Goal: Information Seeking & Learning: Learn about a topic

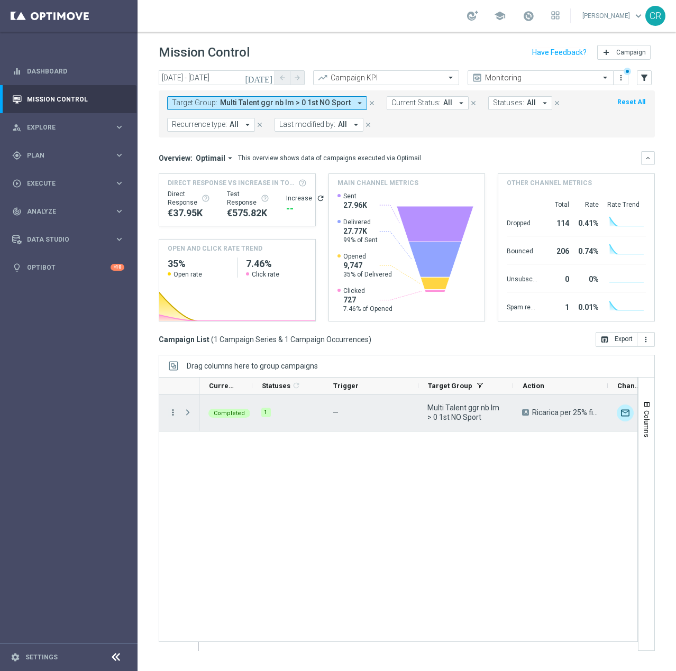
click at [176, 412] on icon "more_vert" at bounding box center [173, 413] width 10 height 10
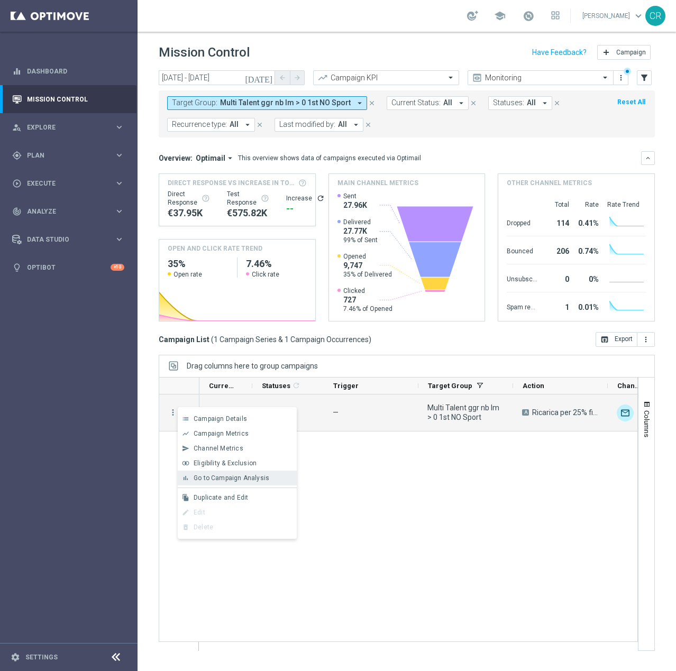
click at [211, 476] on span "Go to Campaign Analysis" at bounding box center [232, 477] width 76 height 7
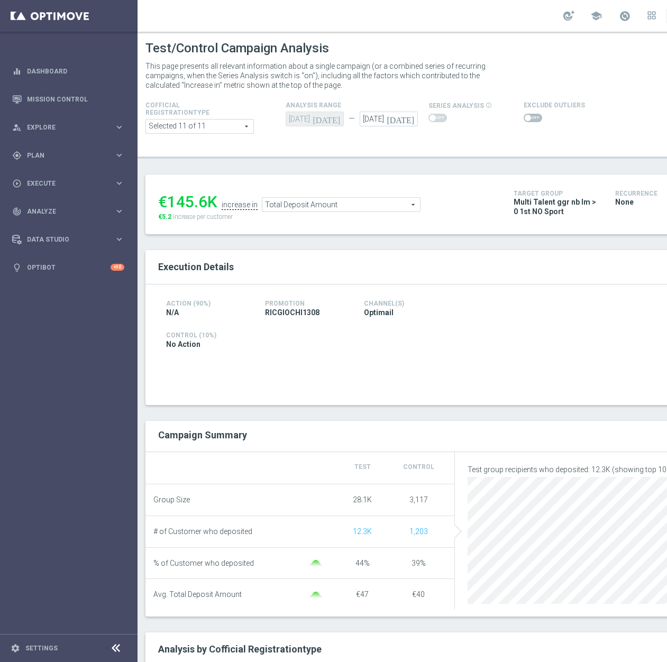
click at [577, 359] on div at bounding box center [652, 346] width 159 height 99
click at [383, 208] on span "Total Deposit Amount" at bounding box center [341, 205] width 158 height 14
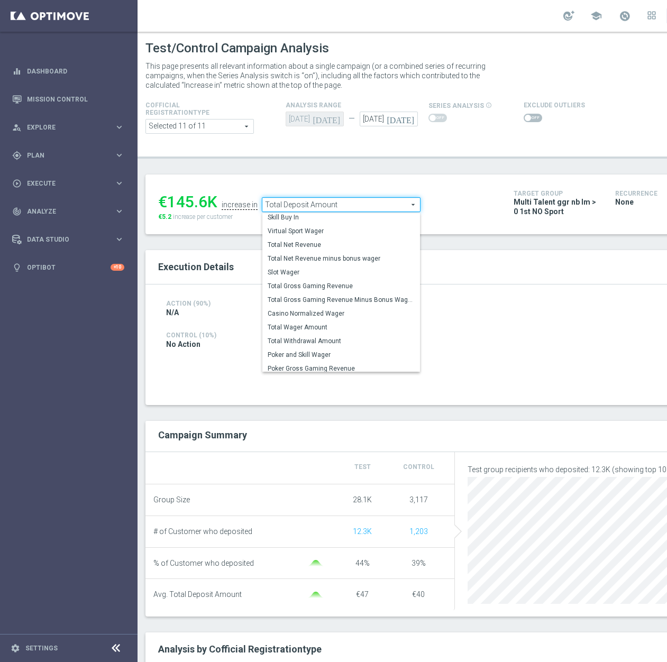
scroll to position [152, 0]
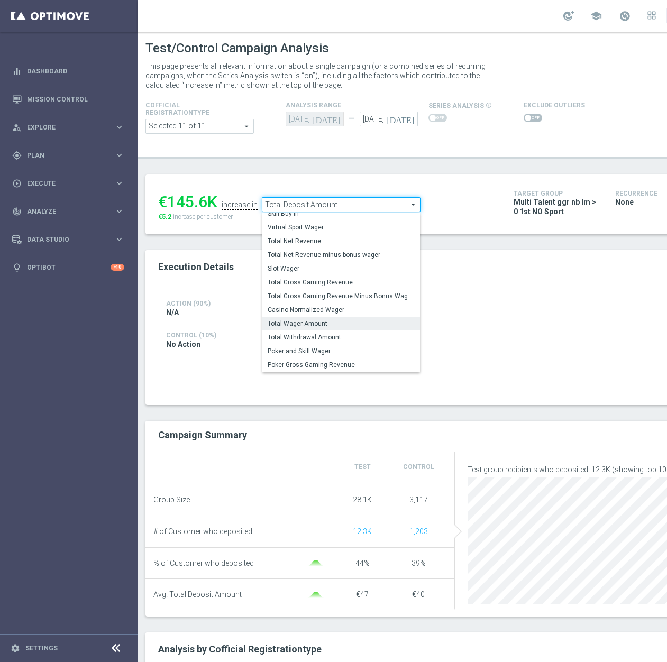
click at [359, 328] on span "Total Wager Amount" at bounding box center [341, 323] width 147 height 8
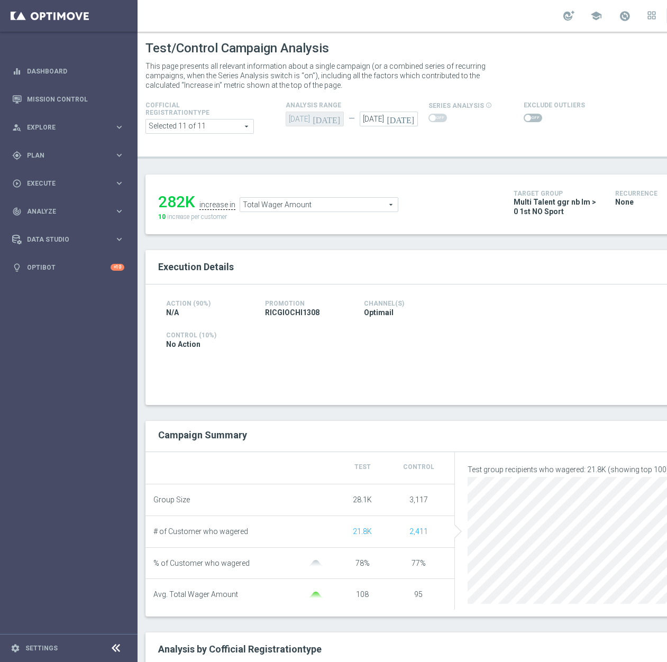
click at [355, 212] on div "Total Wager Amount Total Wager Amount arrow_drop_down search" at bounding box center [319, 204] width 159 height 15
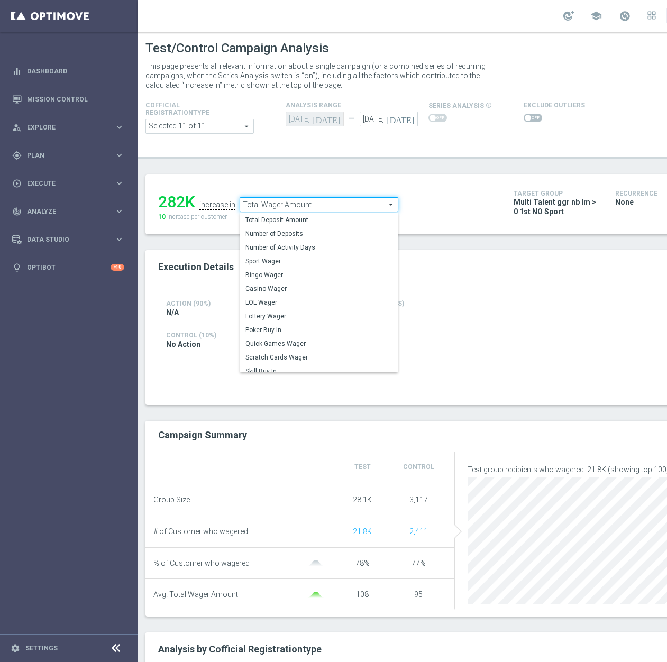
click at [359, 206] on span "Total Wager Amount" at bounding box center [319, 205] width 158 height 14
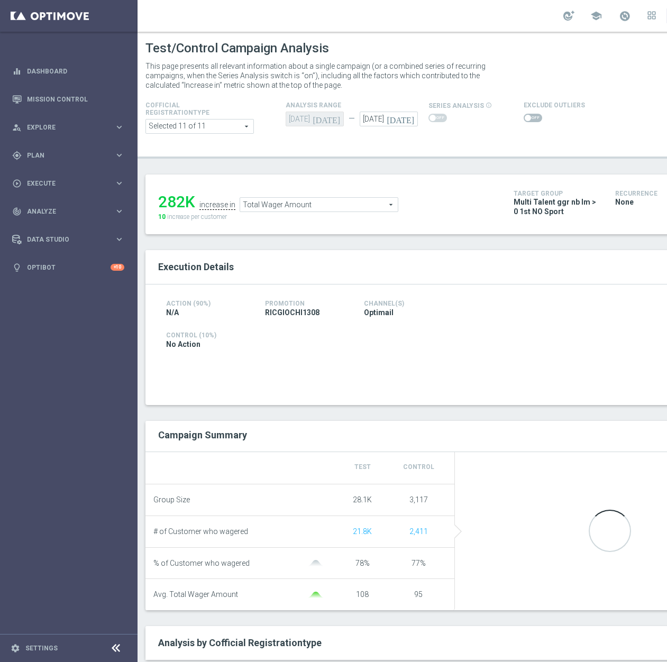
click at [377, 203] on span "Total Wager Amount" at bounding box center [319, 205] width 158 height 14
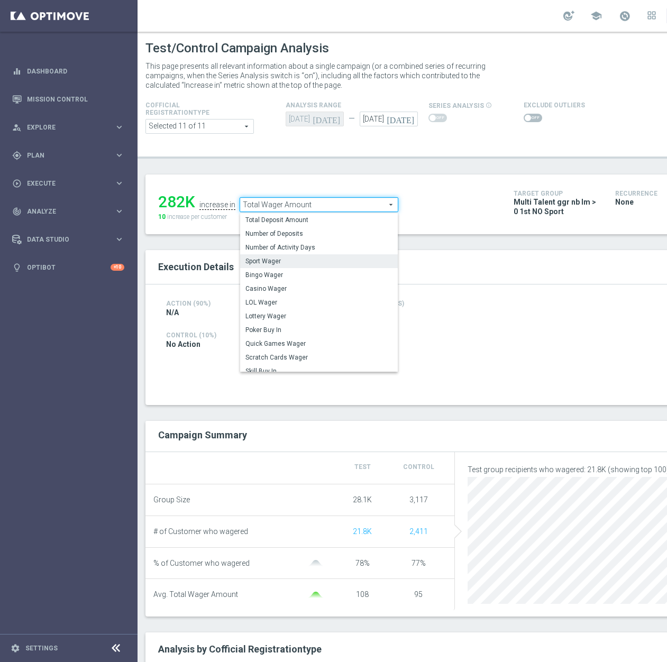
click at [330, 261] on span "Sport Wager" at bounding box center [318, 261] width 147 height 8
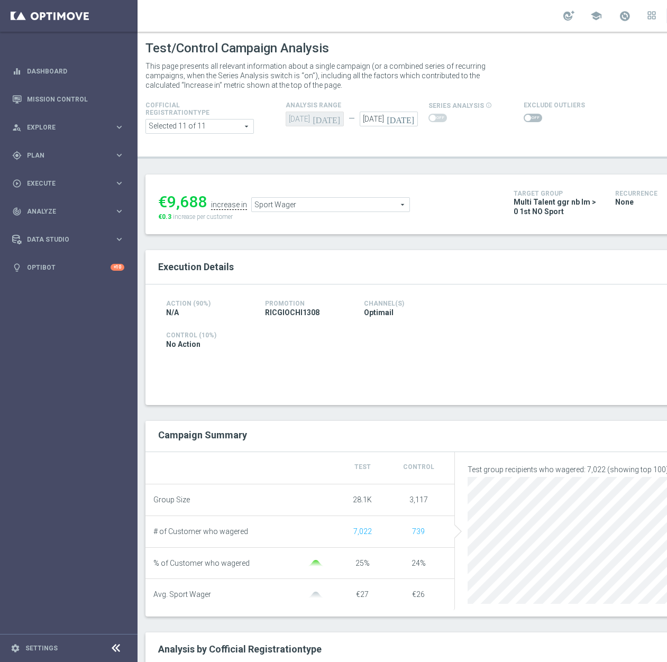
click at [380, 203] on span "Sport Wager" at bounding box center [331, 205] width 158 height 14
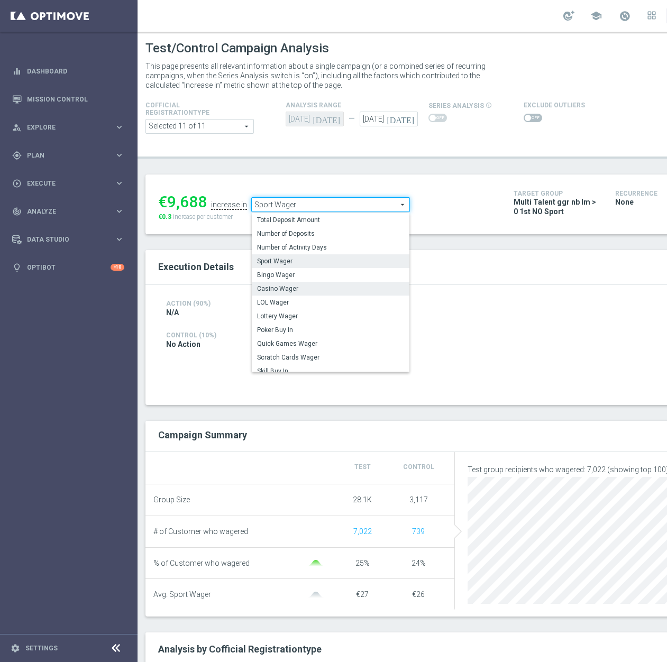
click at [325, 292] on span "Casino Wager" at bounding box center [330, 288] width 147 height 8
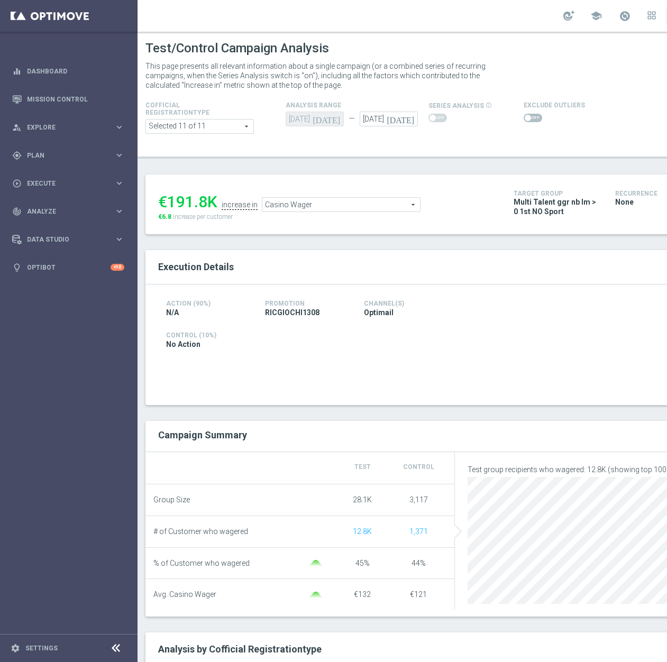
click at [356, 208] on span "Casino Wager" at bounding box center [341, 205] width 158 height 14
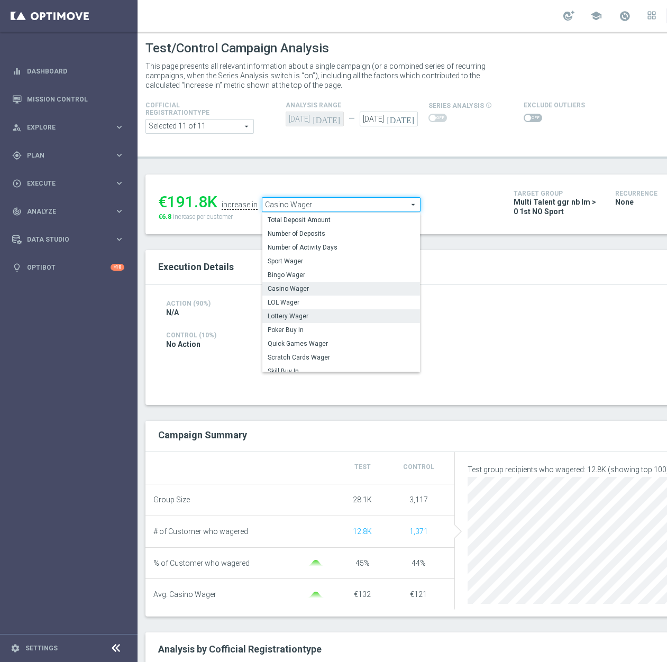
click at [337, 313] on span "Lottery Wager" at bounding box center [341, 316] width 147 height 8
type input "Lottery Wager"
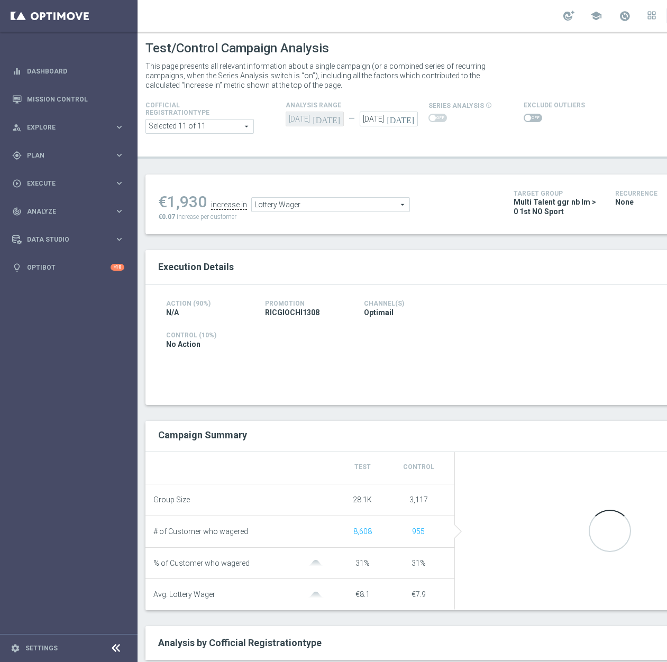
click at [533, 118] on span at bounding box center [533, 118] width 19 height 8
click at [533, 118] on input "checkbox" at bounding box center [533, 118] width 19 height 8
checkbox input "true"
